Goal: Entertainment & Leisure: Consume media (video, audio)

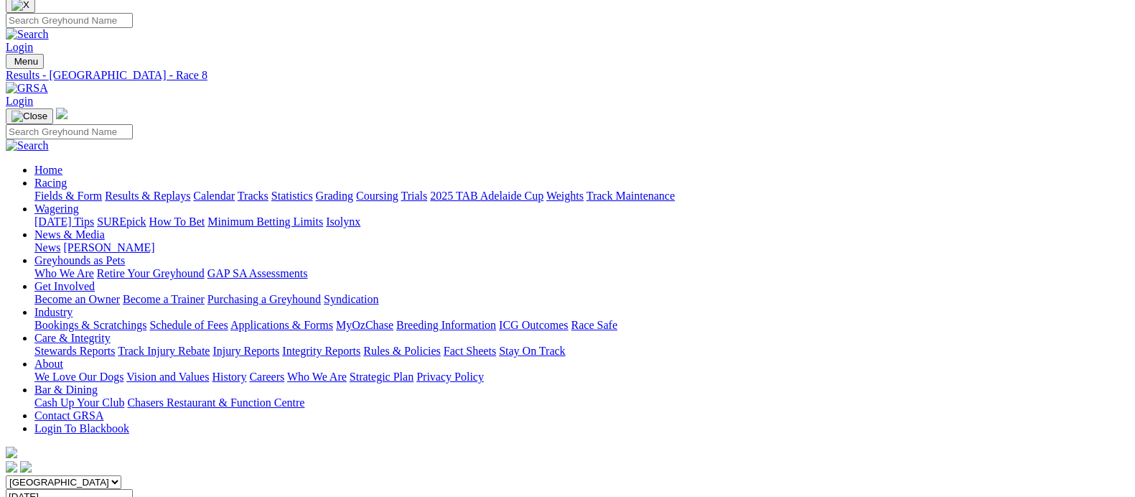
scroll to position [42, 0]
